Goal: Task Accomplishment & Management: Use online tool/utility

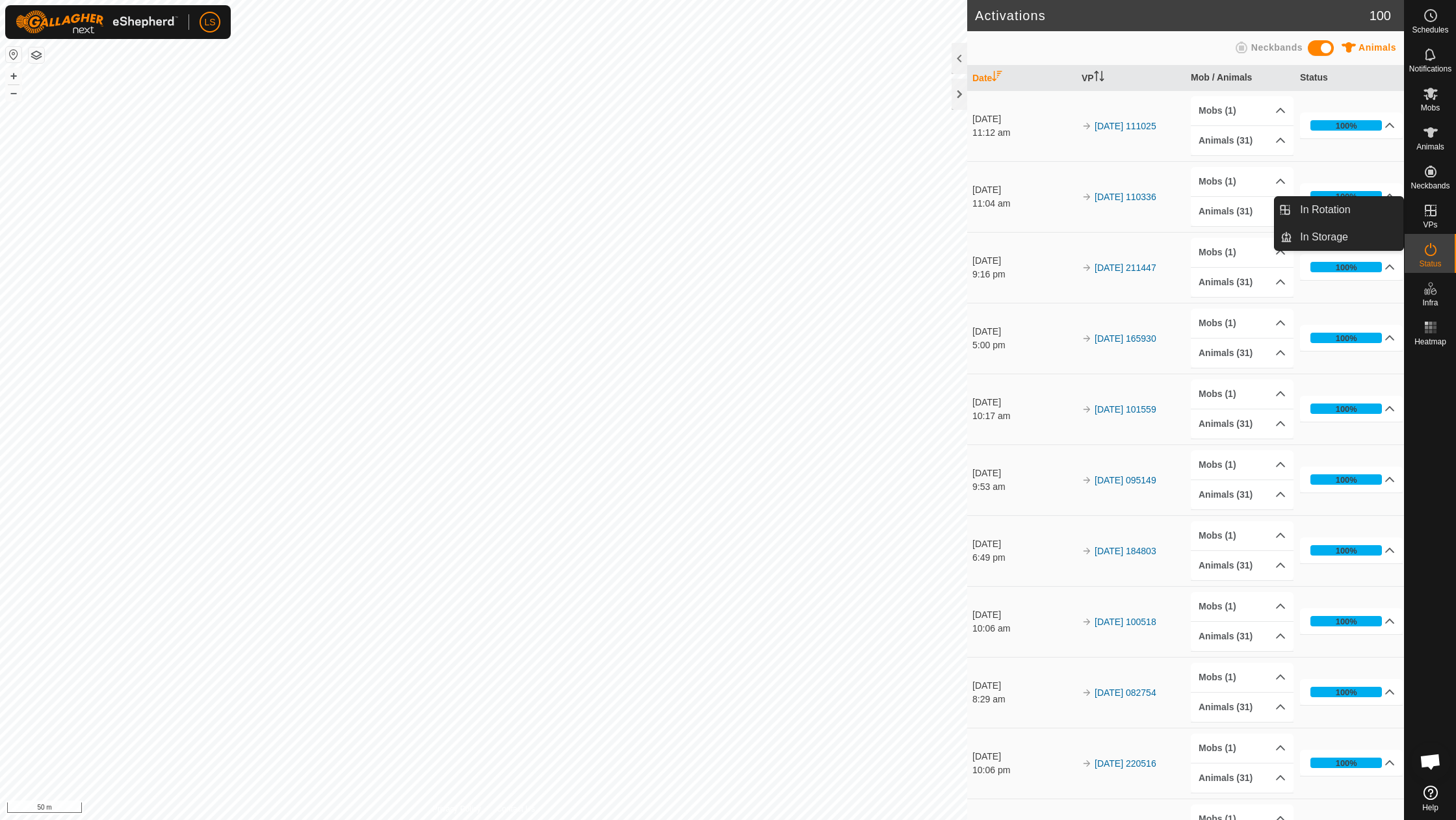
click at [1435, 207] on icon at bounding box center [1431, 211] width 15 height 15
click at [1446, 203] on div "VPs" at bounding box center [1430, 214] width 51 height 39
click at [1330, 210] on link "In Rotation" at bounding box center [1348, 210] width 112 height 26
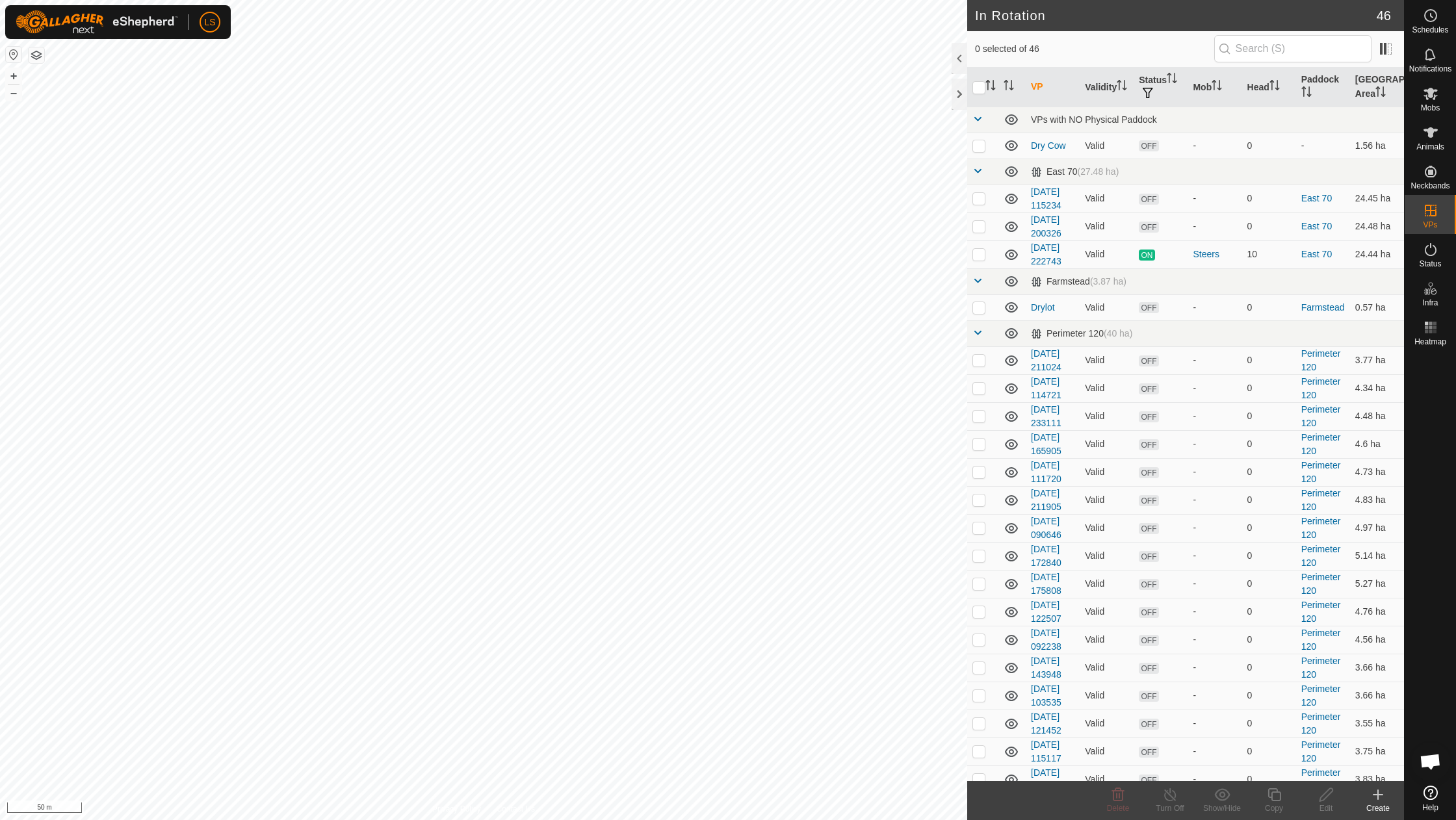
click at [1382, 796] on icon at bounding box center [1378, 795] width 15 height 15
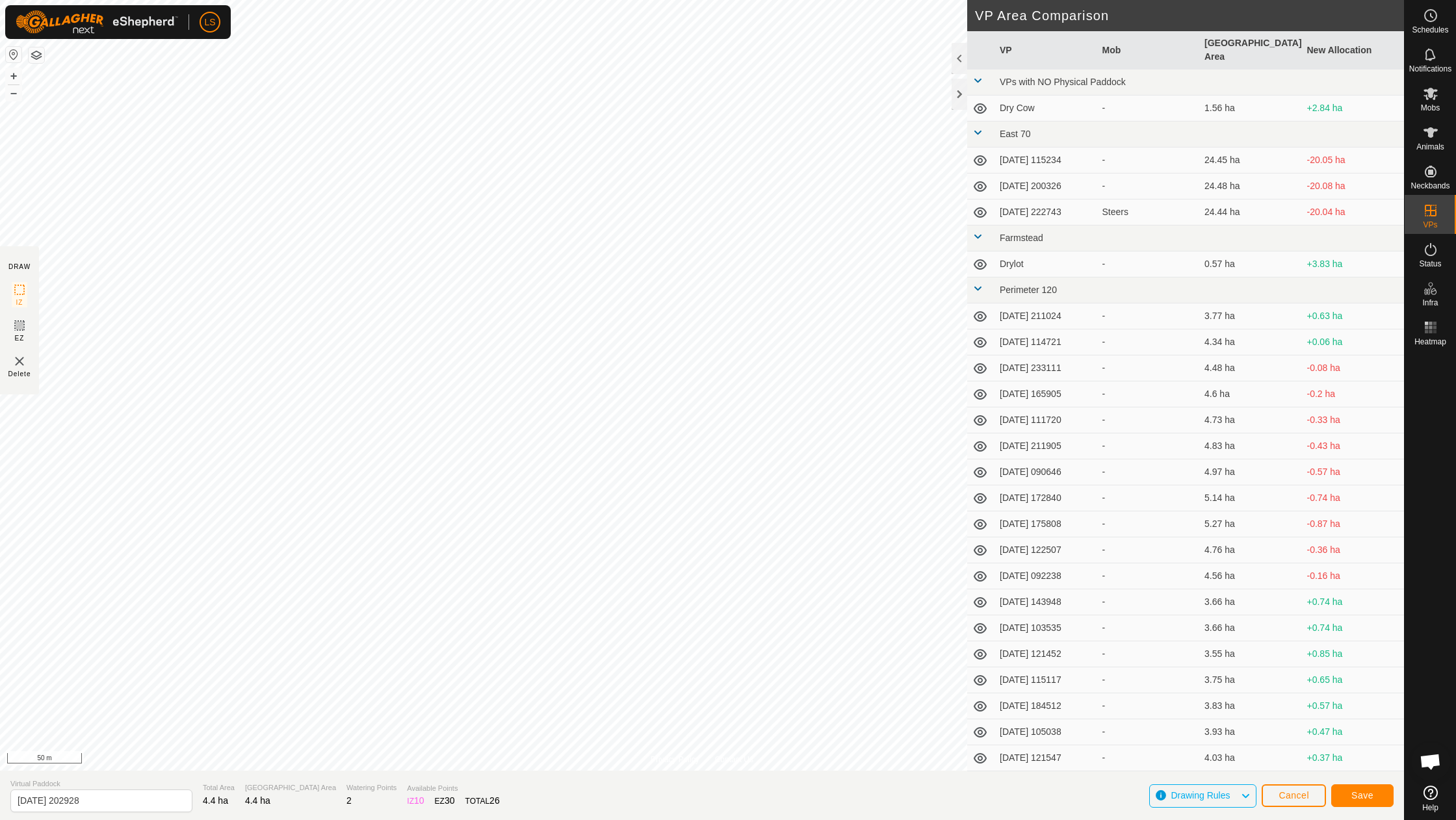
click at [1353, 796] on span "Save" at bounding box center [1363, 795] width 22 height 11
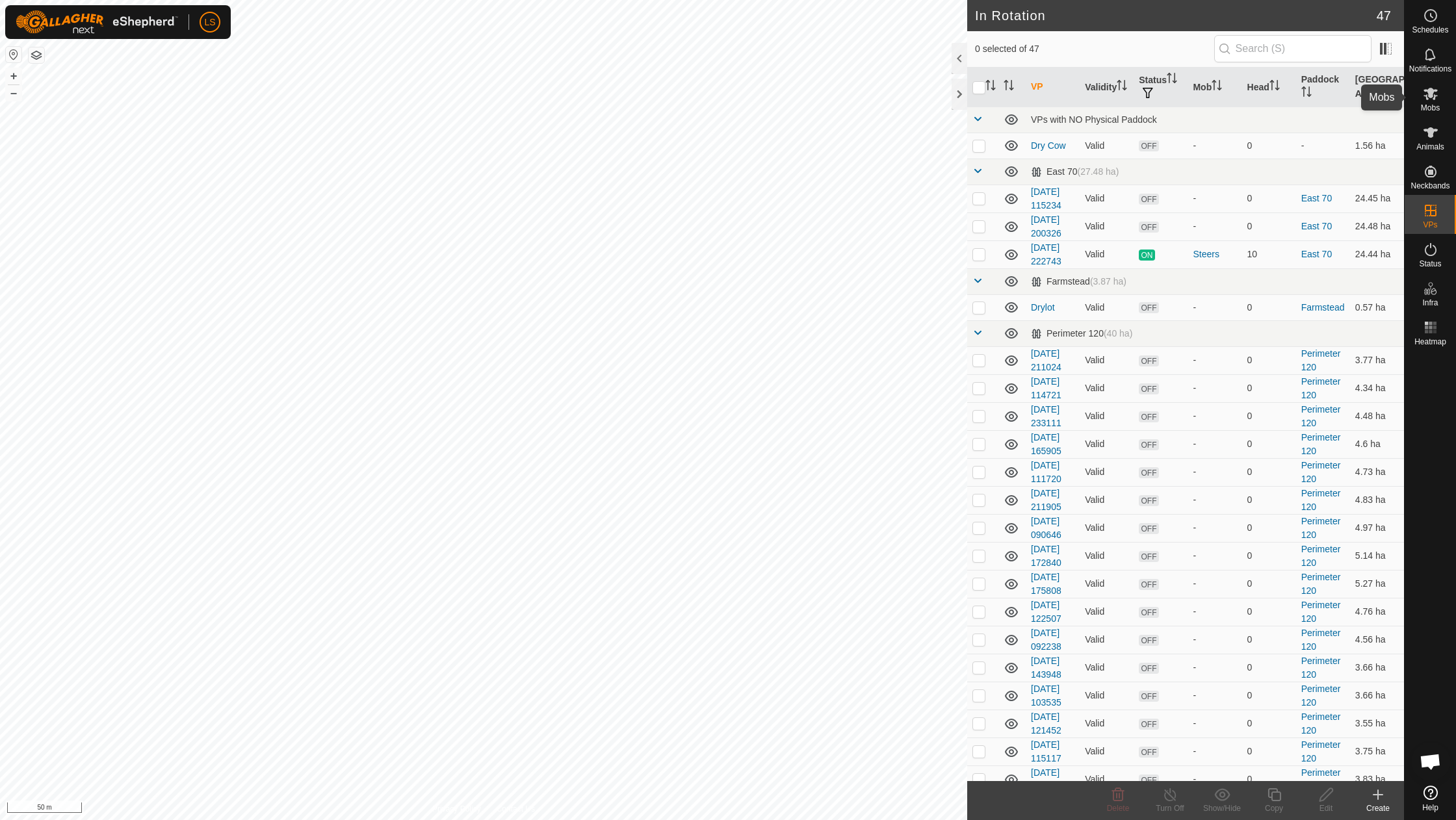
click at [1432, 104] on span "Mobs" at bounding box center [1431, 108] width 19 height 8
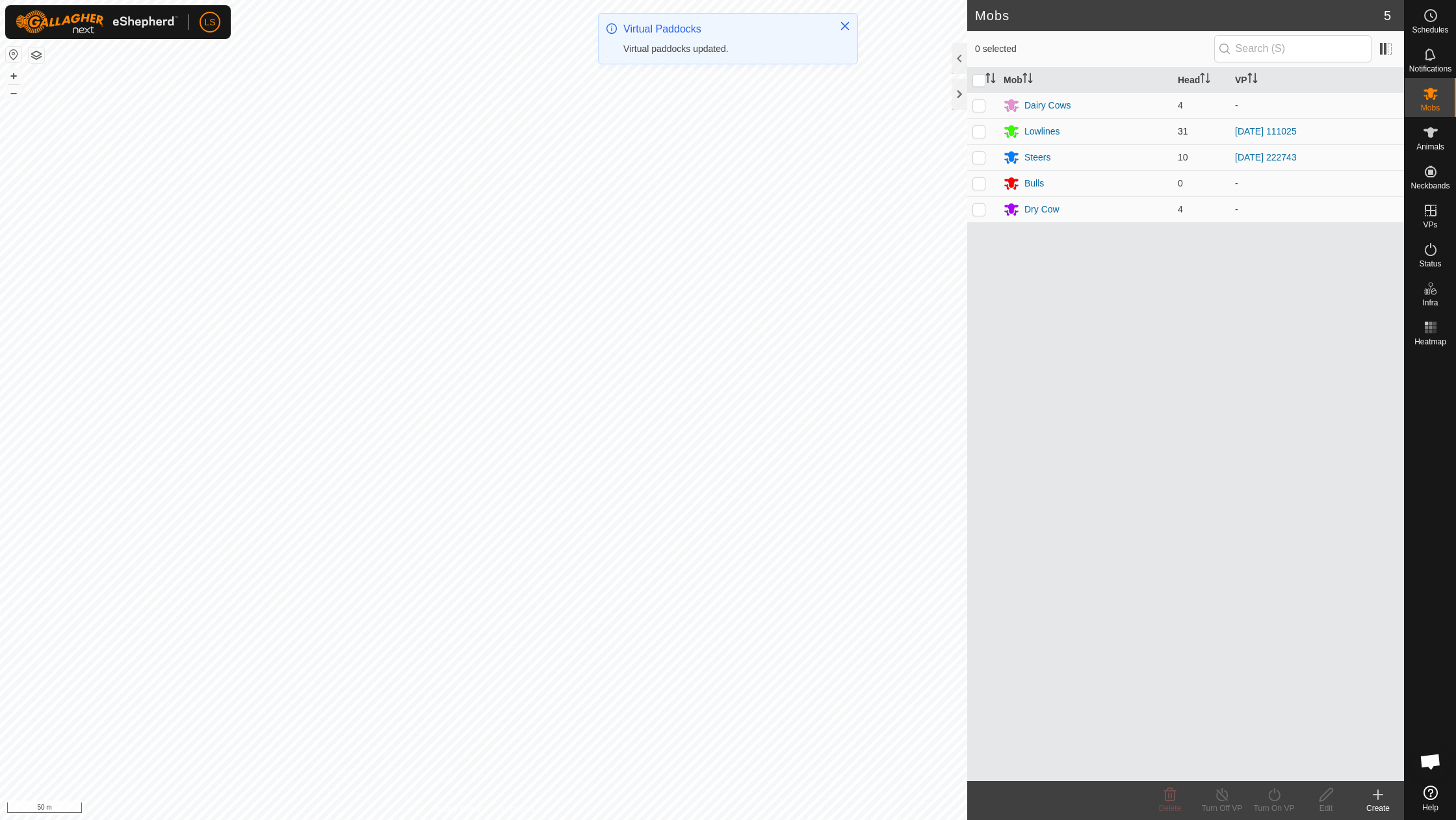
click at [976, 134] on p-checkbox at bounding box center [979, 131] width 13 height 11
checkbox input "true"
click at [1276, 797] on icon at bounding box center [1274, 795] width 16 height 15
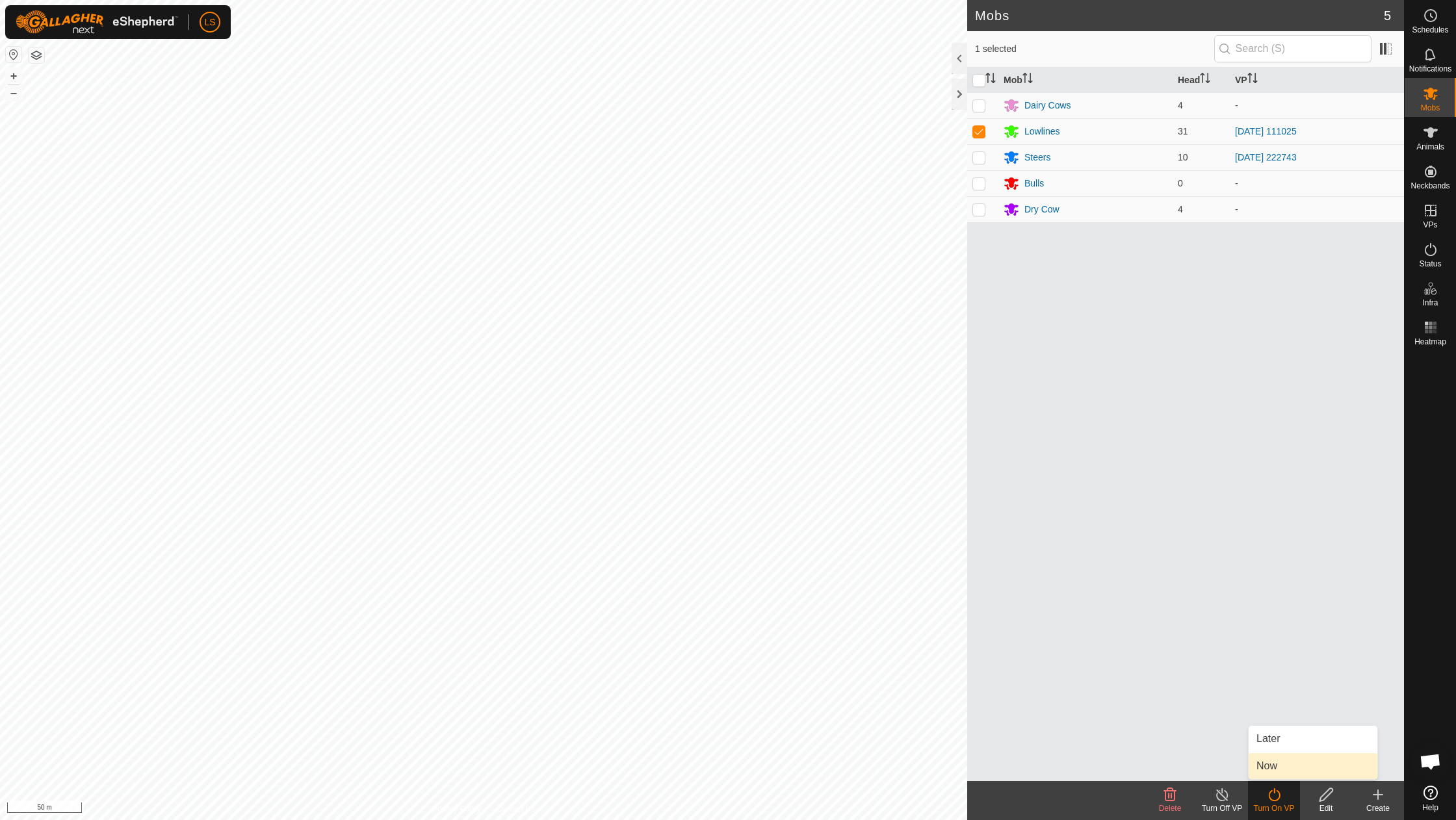
click at [1280, 773] on link "Now" at bounding box center [1314, 766] width 129 height 26
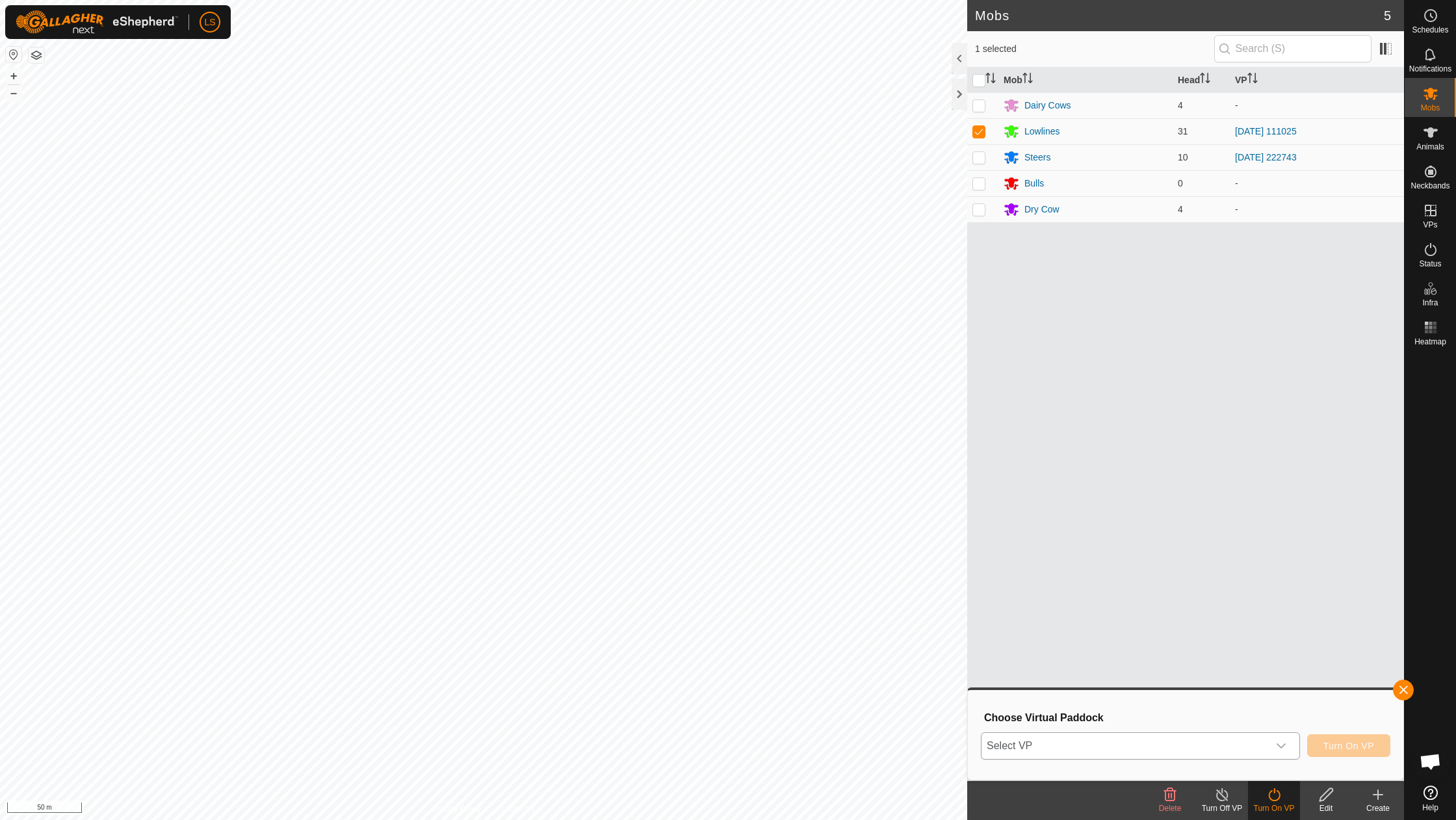
click at [1282, 744] on icon "dropdown trigger" at bounding box center [1281, 746] width 11 height 11
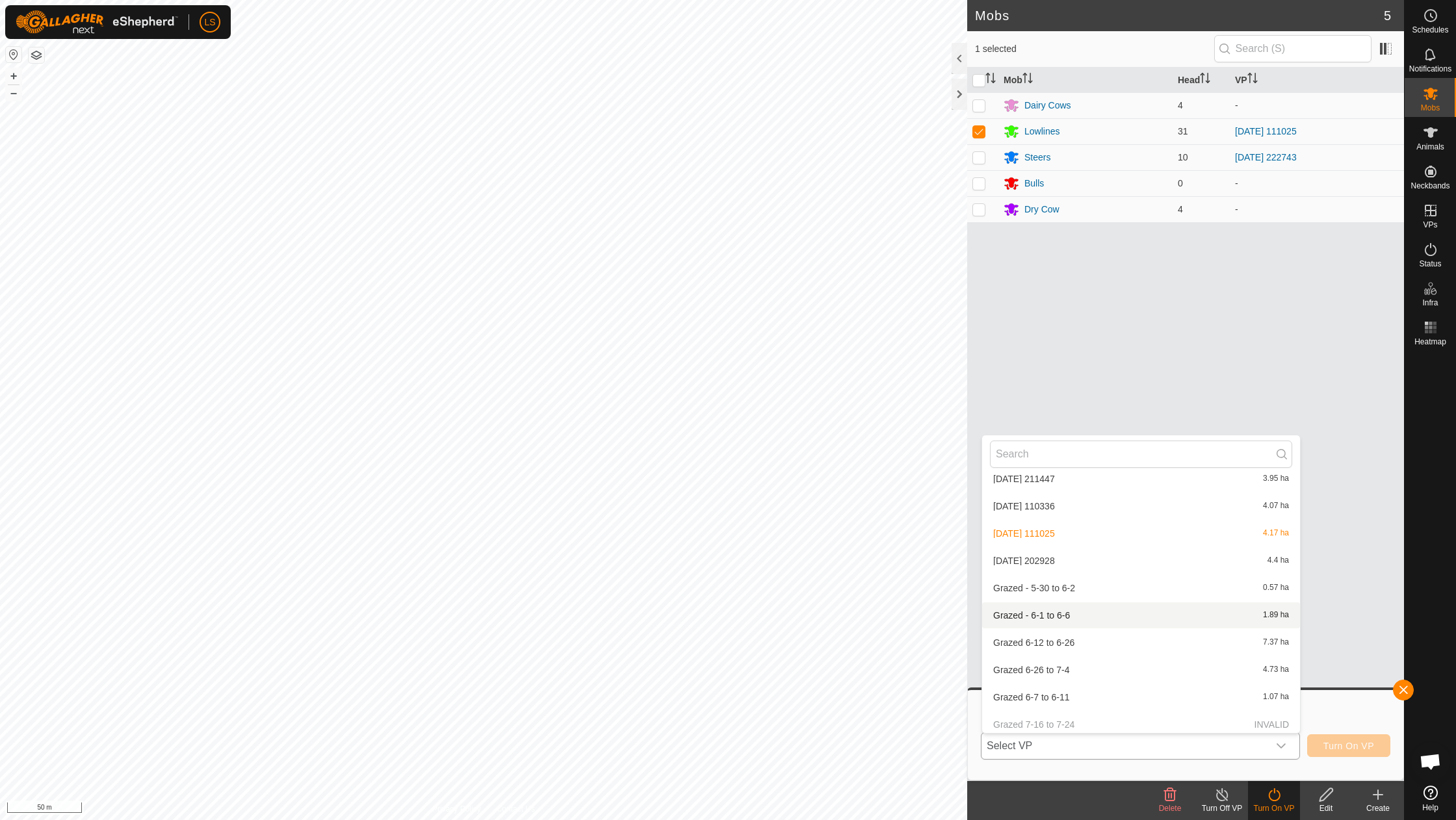
scroll to position [971, 0]
click at [1088, 550] on li "[DATE] 202928 4.4 ha" at bounding box center [1142, 562] width 318 height 26
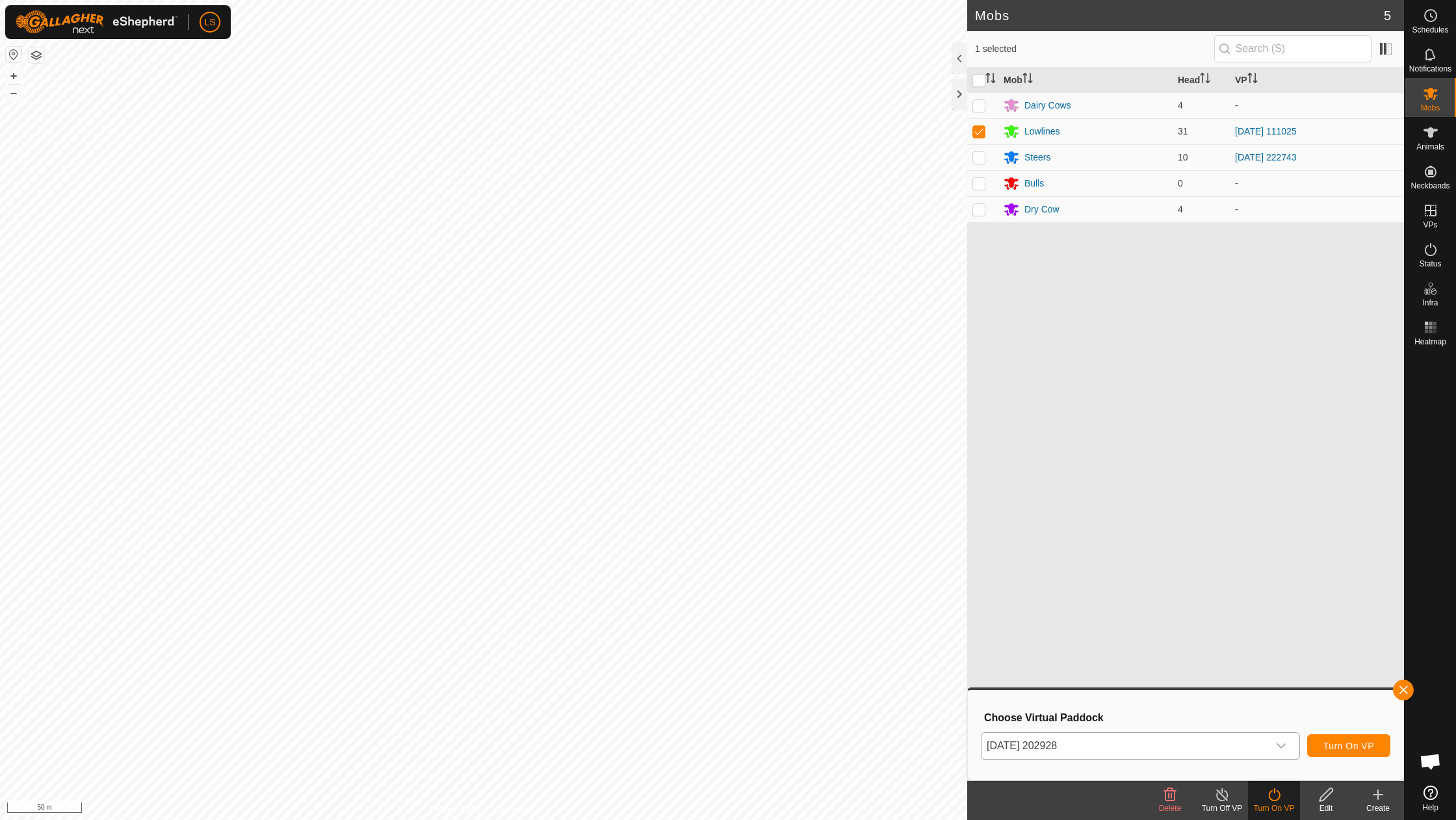
click at [1364, 749] on span "Turn On VP" at bounding box center [1349, 746] width 51 height 11
